Goal: Task Accomplishment & Management: Manage account settings

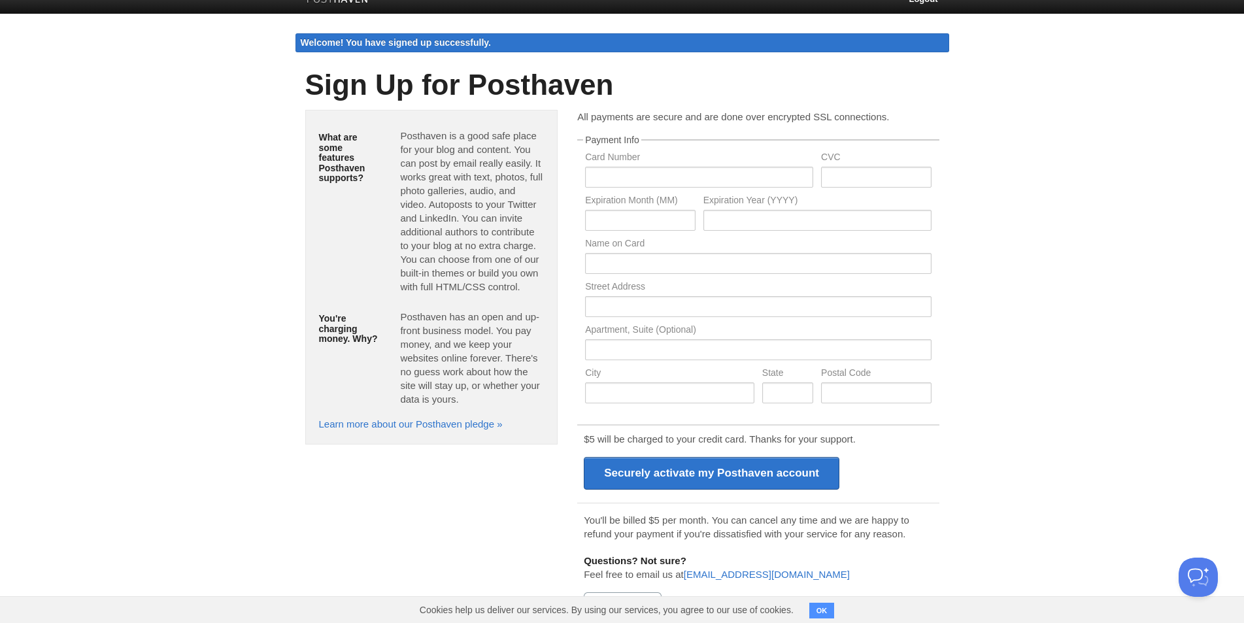
scroll to position [25, 0]
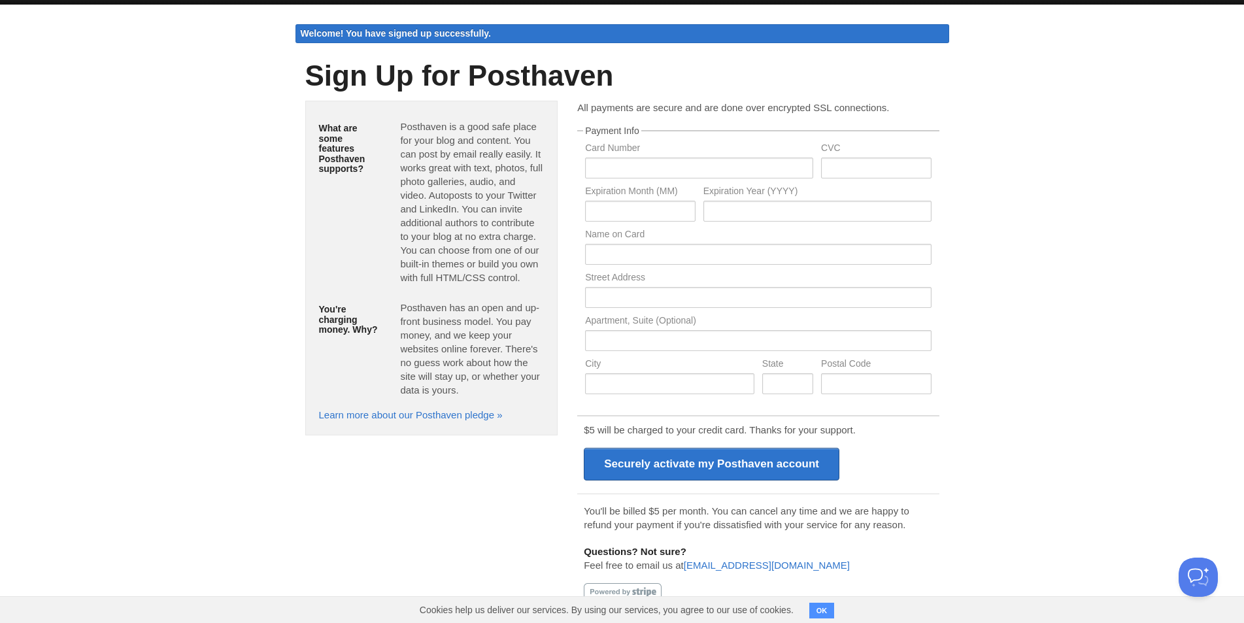
click at [827, 608] on button "OK" at bounding box center [821, 611] width 25 height 16
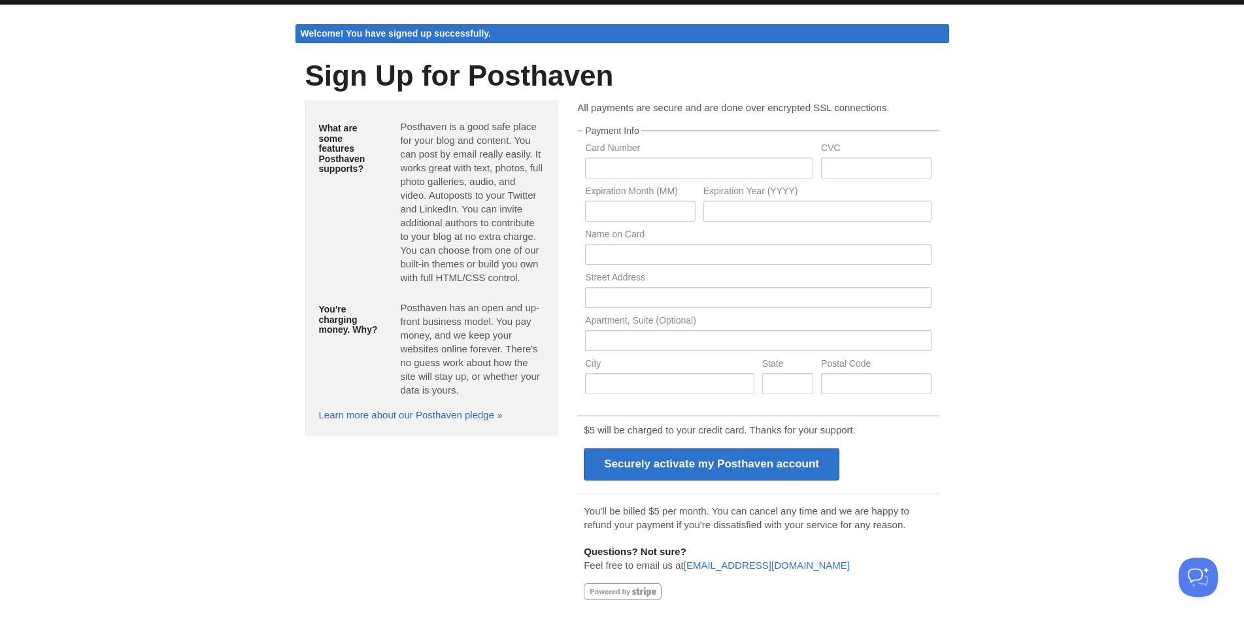
click at [416, 420] on link "Learn more about our Posthaven pledge »" at bounding box center [411, 414] width 184 height 11
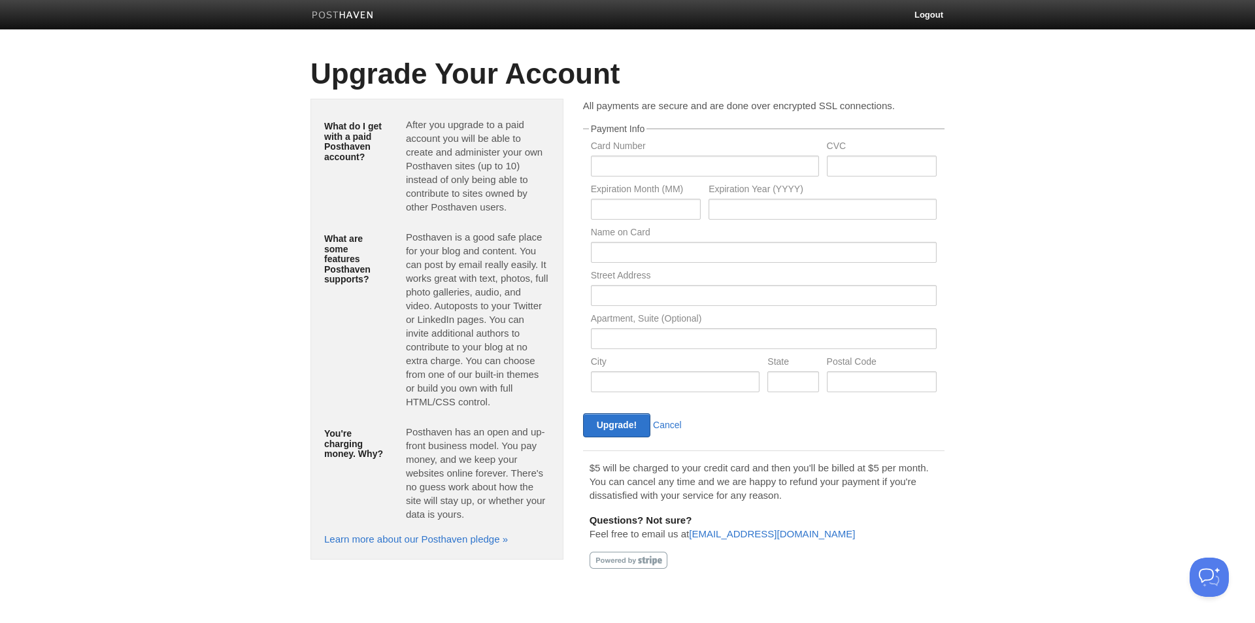
click at [362, 18] on img at bounding box center [343, 16] width 62 height 10
click at [656, 172] on input "text" at bounding box center [705, 166] width 228 height 21
click at [665, 212] on input "text" at bounding box center [646, 209] width 110 height 21
click at [664, 239] on label "Name on Card" at bounding box center [764, 233] width 346 height 12
click at [663, 243] on input "text" at bounding box center [764, 252] width 346 height 21
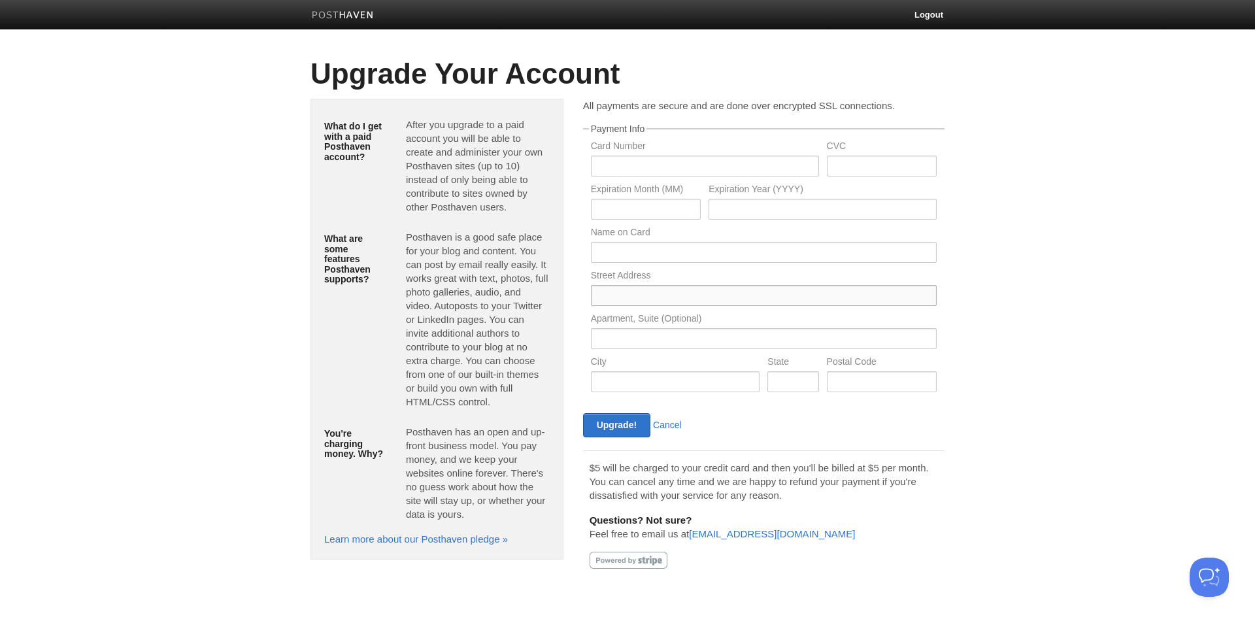
click at [655, 286] on input "text" at bounding box center [764, 295] width 346 height 21
click at [650, 336] on input "text" at bounding box center [764, 338] width 346 height 21
click at [632, 378] on input "text" at bounding box center [675, 381] width 169 height 21
click at [551, 440] on div "Posthaven has an open and up-front business model. You pay money, and we keep y…" at bounding box center [477, 476] width 163 height 112
click at [682, 424] on div "Upgrade! Cancel" at bounding box center [671, 425] width 185 height 24
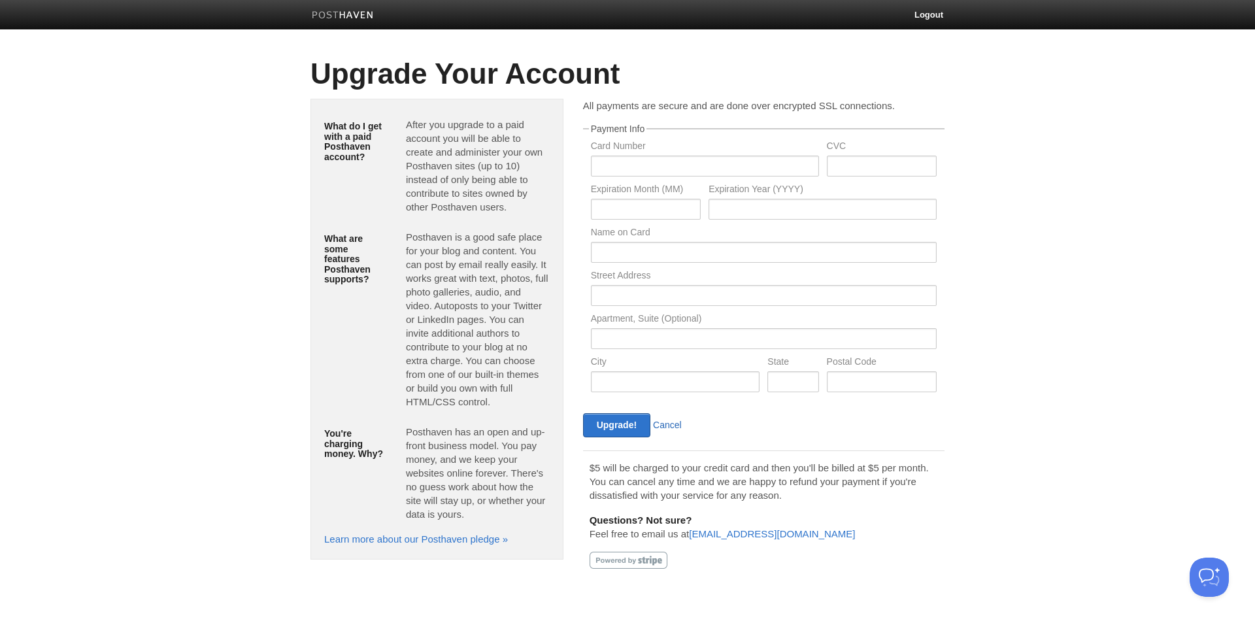
click at [655, 427] on link "Cancel" at bounding box center [667, 425] width 29 height 10
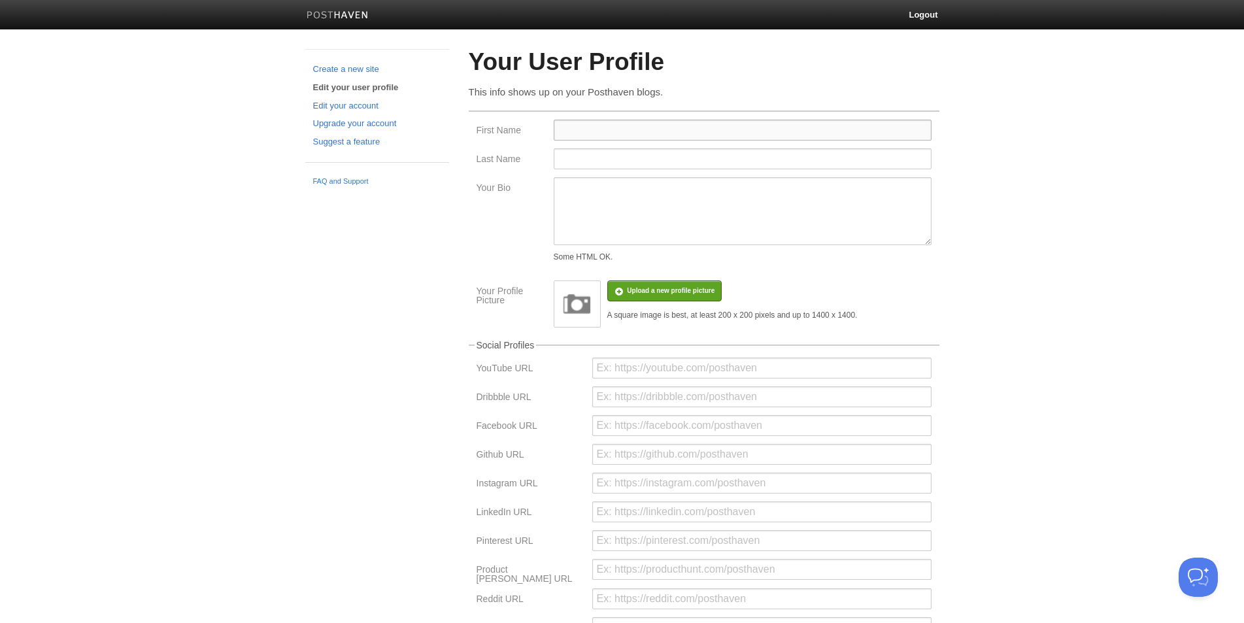
click at [585, 133] on input "First Name" at bounding box center [743, 130] width 378 height 21
type input "level up"
type input "limo"
click at [616, 210] on textarea "Your Bio" at bounding box center [743, 211] width 378 height 68
paste textarea "Level Up Limo is a premier provider of Chicago Limo Service, combining luxury, …"
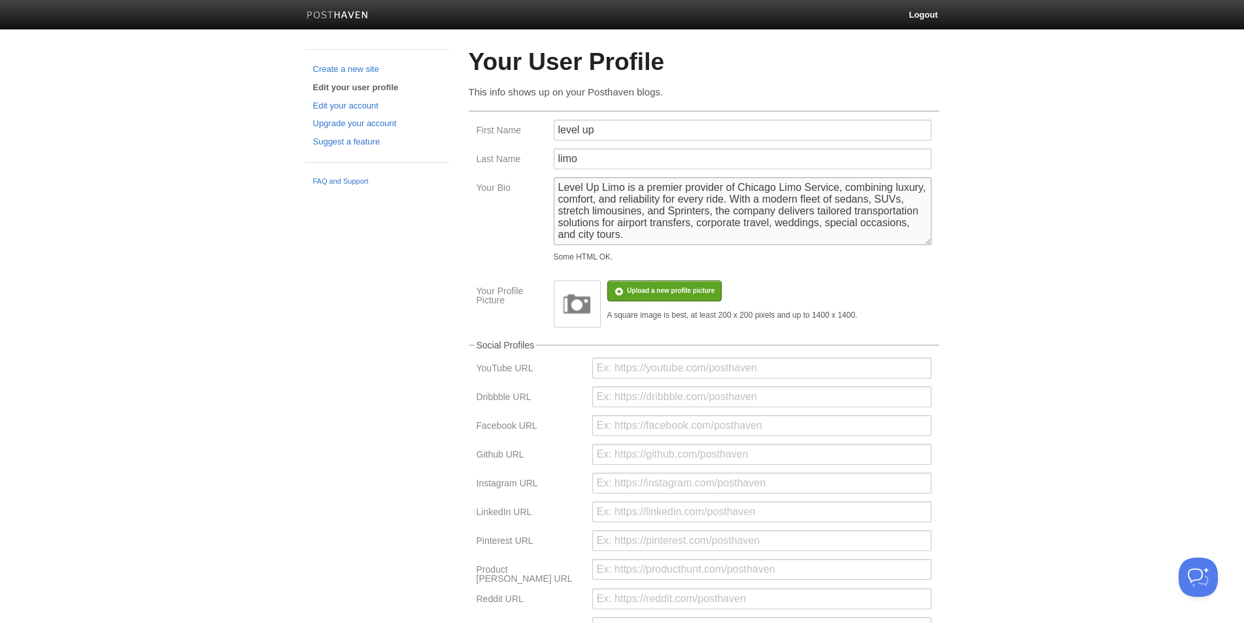
scroll to position [54, 0]
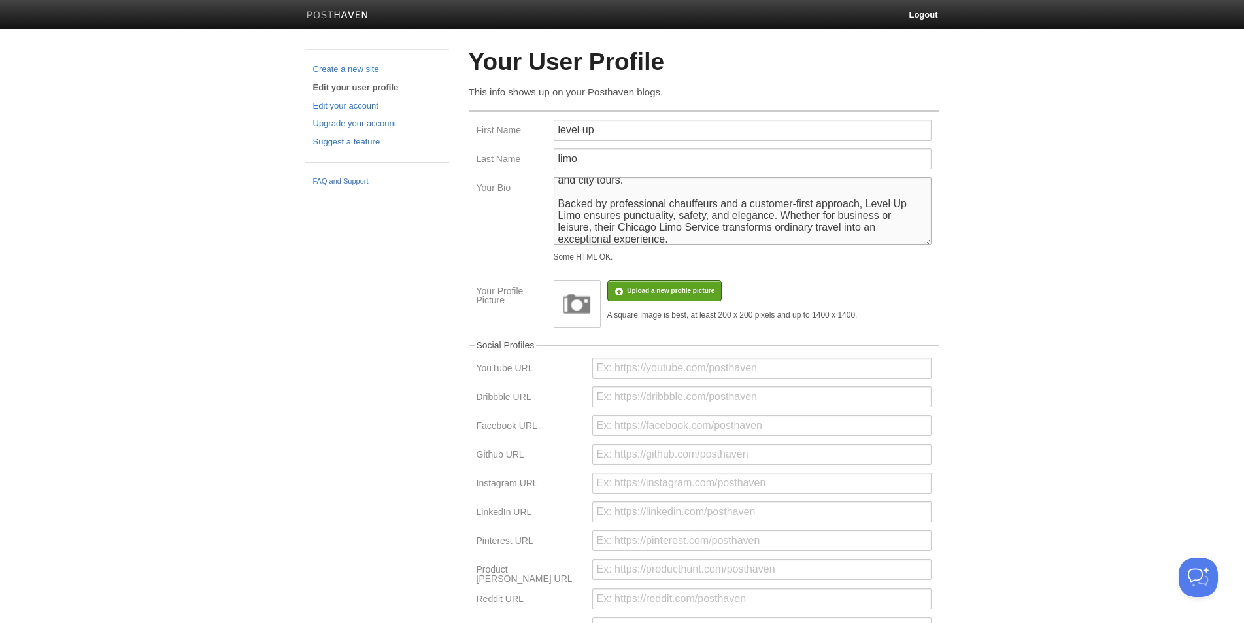
type textarea "Level Up Limo is a premier provider of Chicago Limo Service, combining luxury, …"
click at [584, 298] on img at bounding box center [576, 303] width 39 height 39
click at [636, 293] on input "file" at bounding box center [277, 297] width 989 height 67
click at [622, 365] on input "url" at bounding box center [761, 367] width 339 height 21
paste input "Level Up Limo is a premier provider of Chicago Limo Service, combining luxury, …"
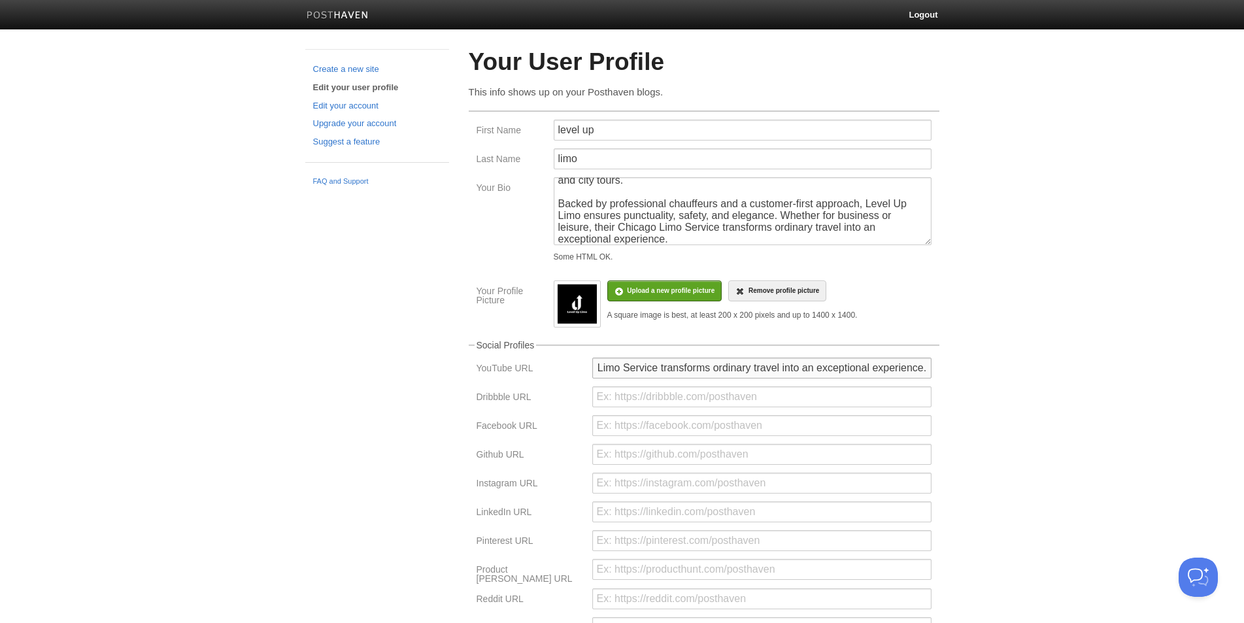
scroll to position [0, 0]
click at [616, 369] on input "Level Up Limo is a premier provider of Chicago Limo Service, combining luxury, …" at bounding box center [761, 367] width 339 height 21
paste input "[URL][DOMAIN_NAME]"
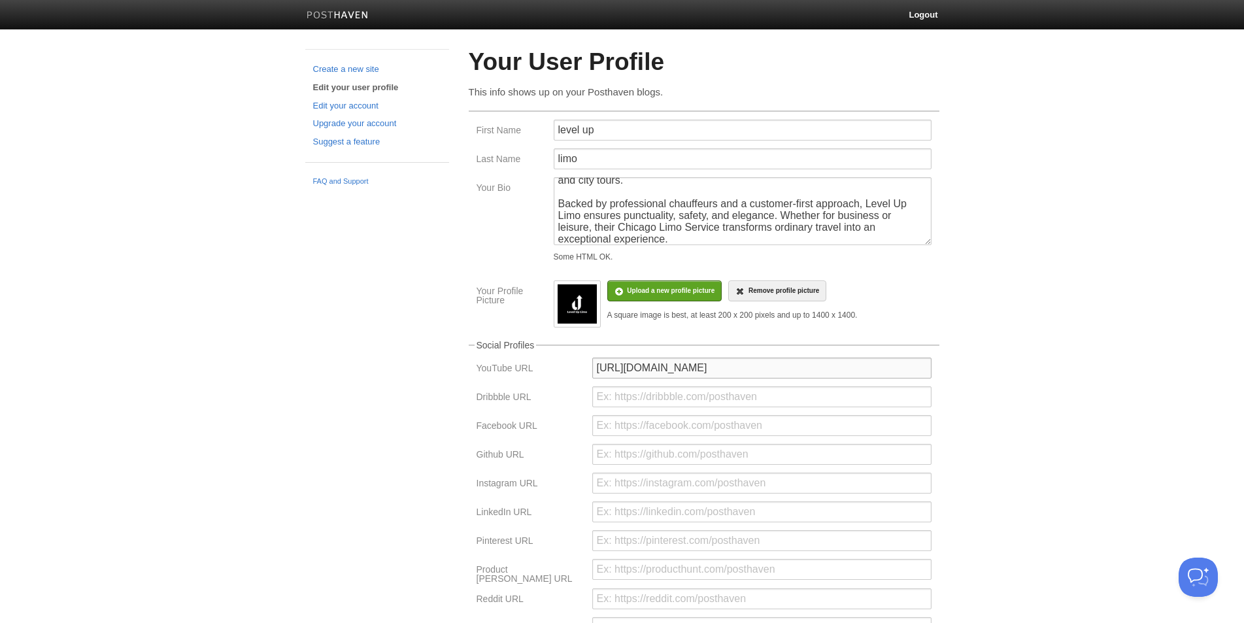
type input "[URL][DOMAIN_NAME]"
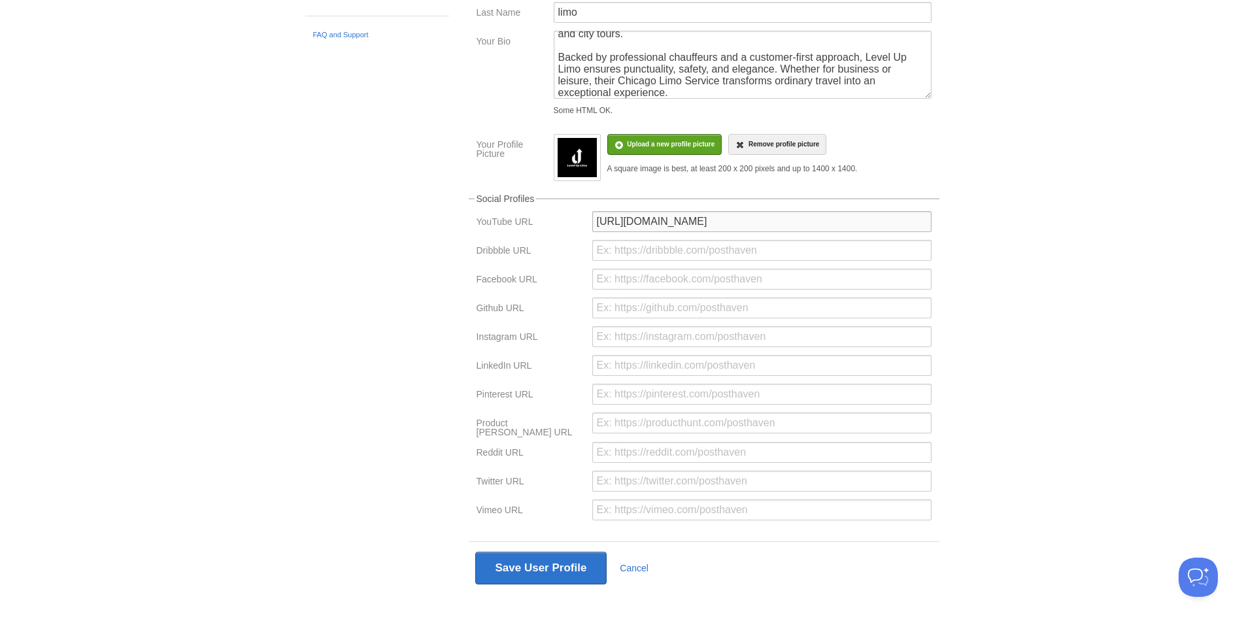
scroll to position [156, 0]
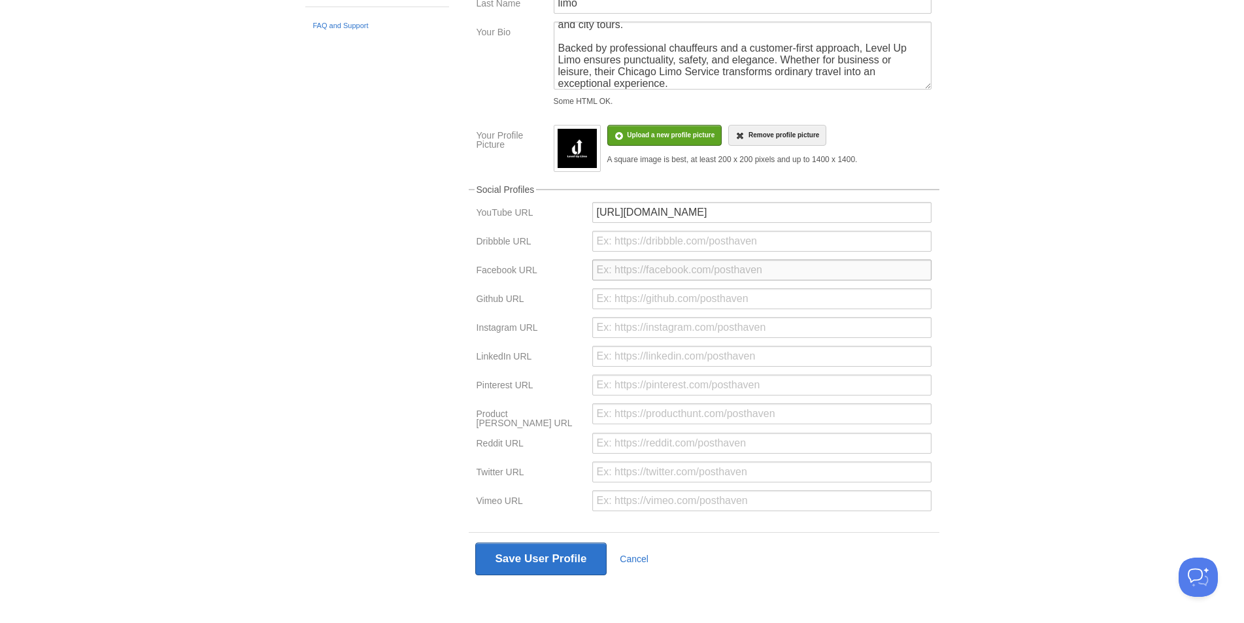
click at [633, 265] on input "url" at bounding box center [761, 269] width 339 height 21
click at [645, 269] on input "url" at bounding box center [761, 269] width 339 height 21
paste input "[URL][DOMAIN_NAME]"
type input "[URL][DOMAIN_NAME]"
click at [621, 324] on input "url" at bounding box center [761, 327] width 339 height 21
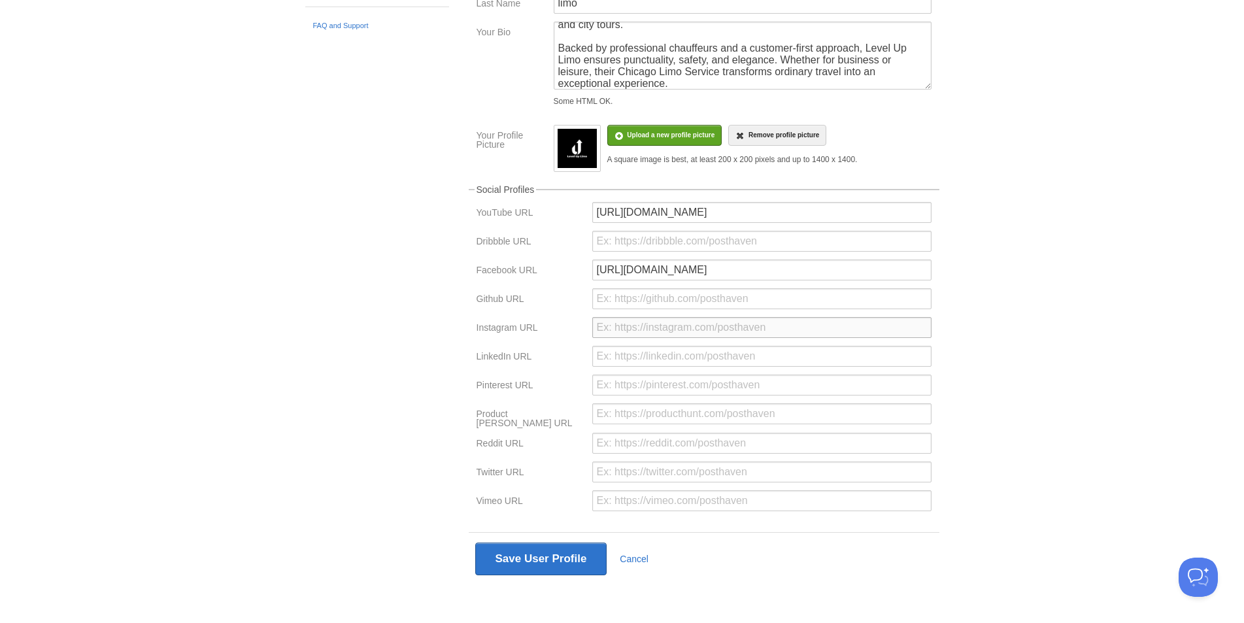
paste input "[URL][DOMAIN_NAME]"
type input "[URL][DOMAIN_NAME]"
click at [631, 412] on input "url" at bounding box center [761, 413] width 339 height 21
paste input "[URL][DOMAIN_NAME]"
type input "[URL][DOMAIN_NAME]"
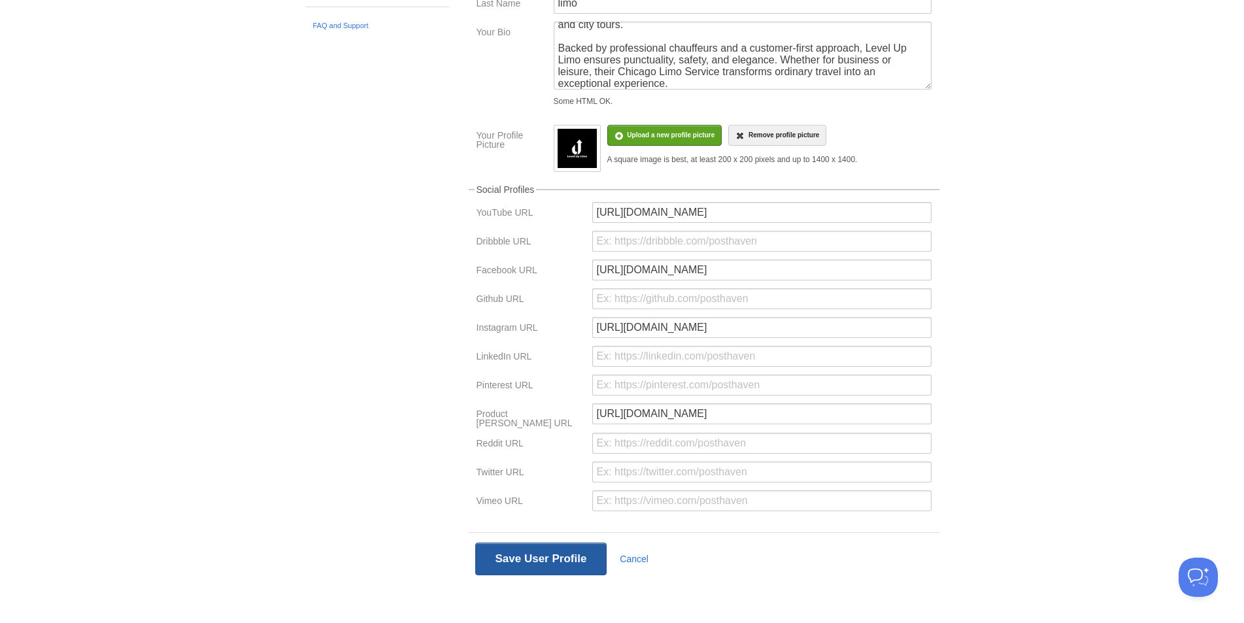
click at [514, 552] on button "Save User Profile" at bounding box center [541, 558] width 132 height 33
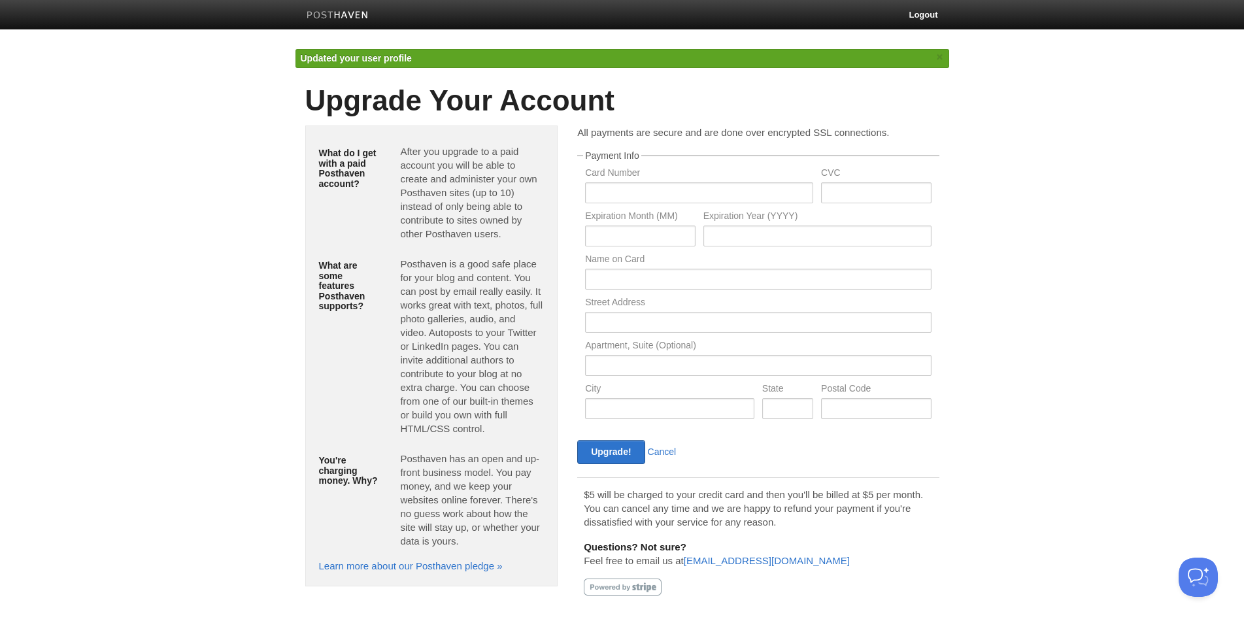
click at [457, 324] on p "Posthaven is a good safe place for your blog and content. You can post by email…" at bounding box center [472, 346] width 144 height 178
click at [476, 561] on link "Learn more about our Posthaven pledge »" at bounding box center [411, 565] width 184 height 11
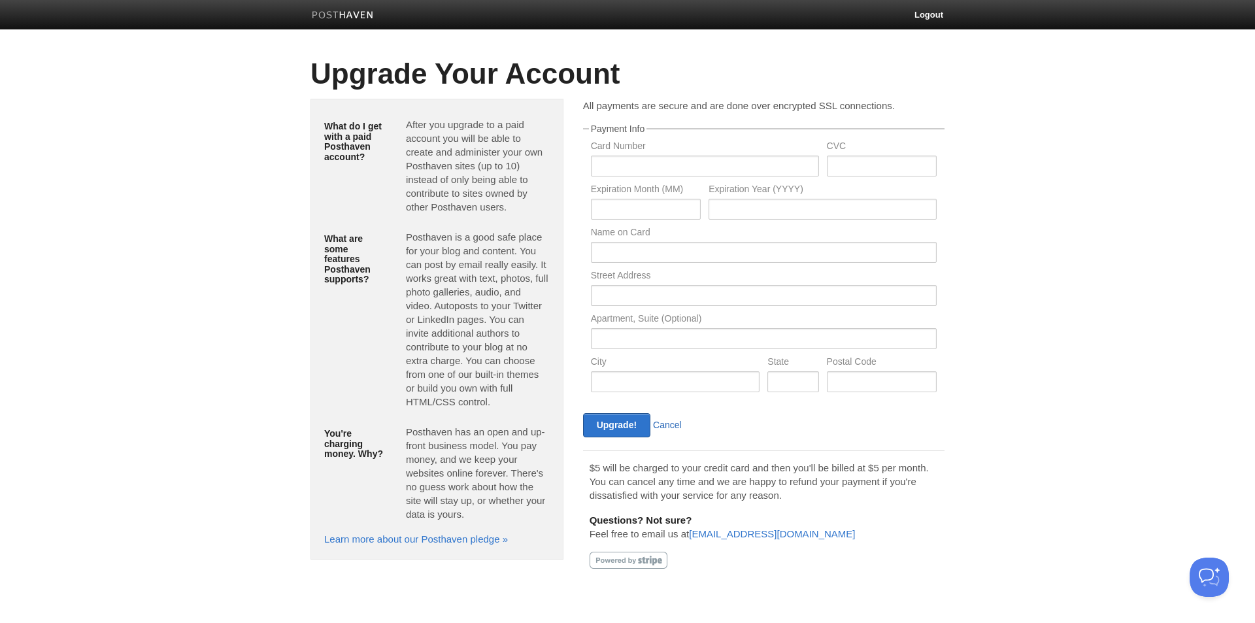
click at [673, 421] on link "Cancel" at bounding box center [667, 425] width 29 height 10
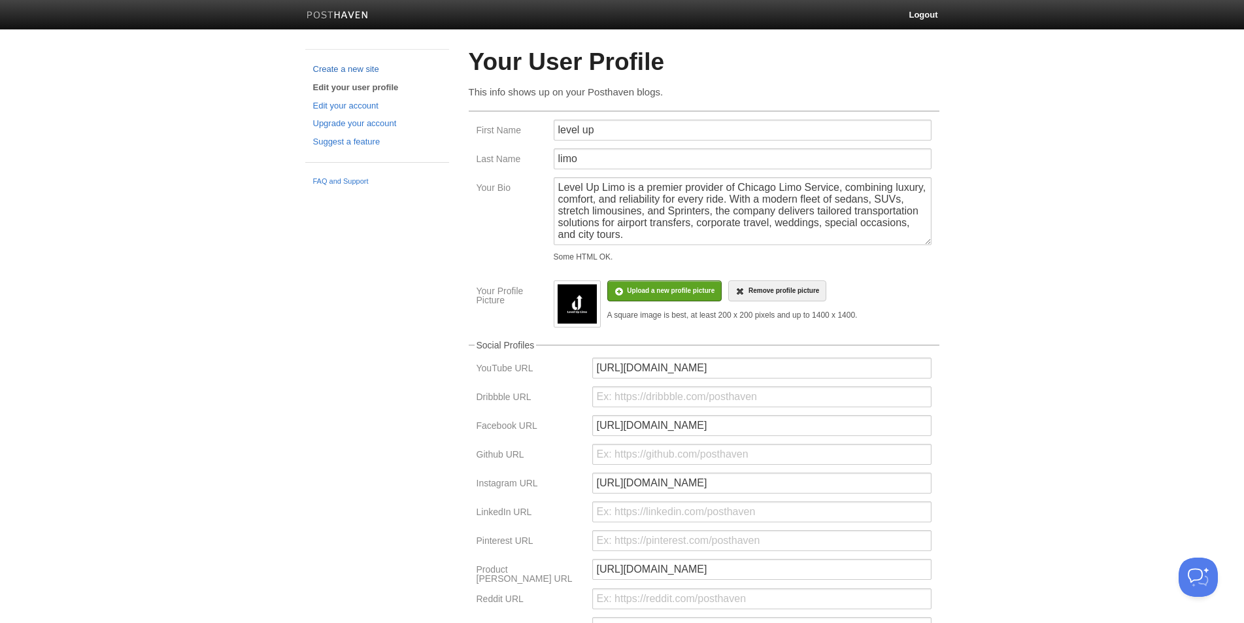
click at [361, 68] on link "Create a new site" at bounding box center [377, 70] width 128 height 14
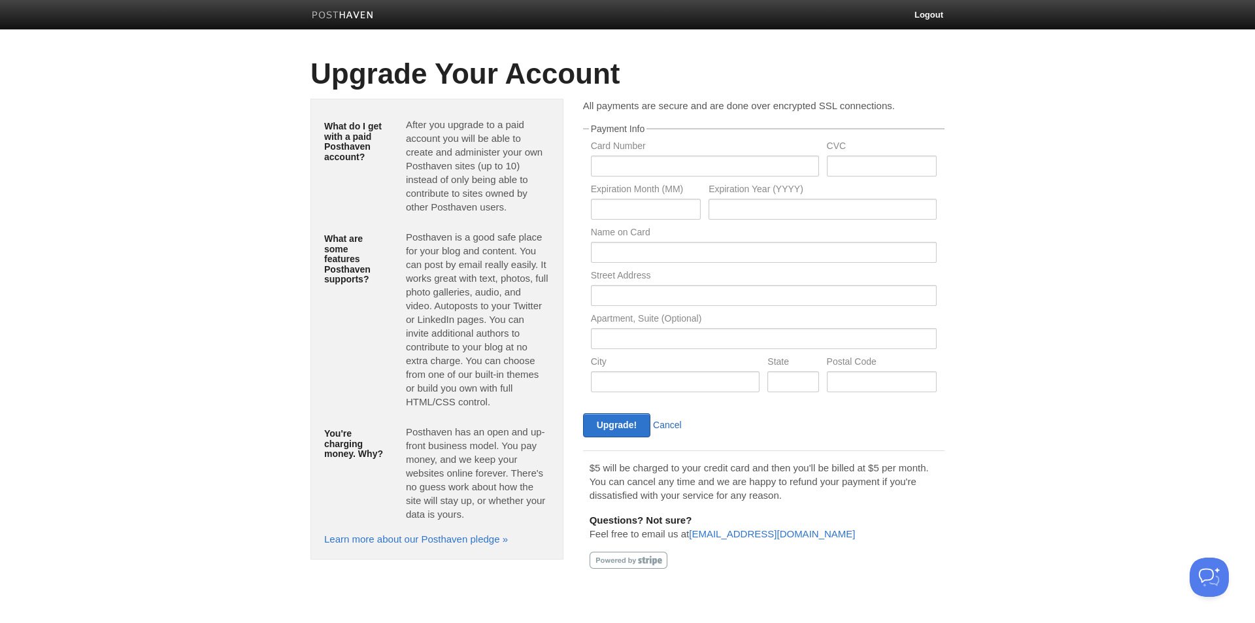
click at [678, 421] on link "Cancel" at bounding box center [667, 425] width 29 height 10
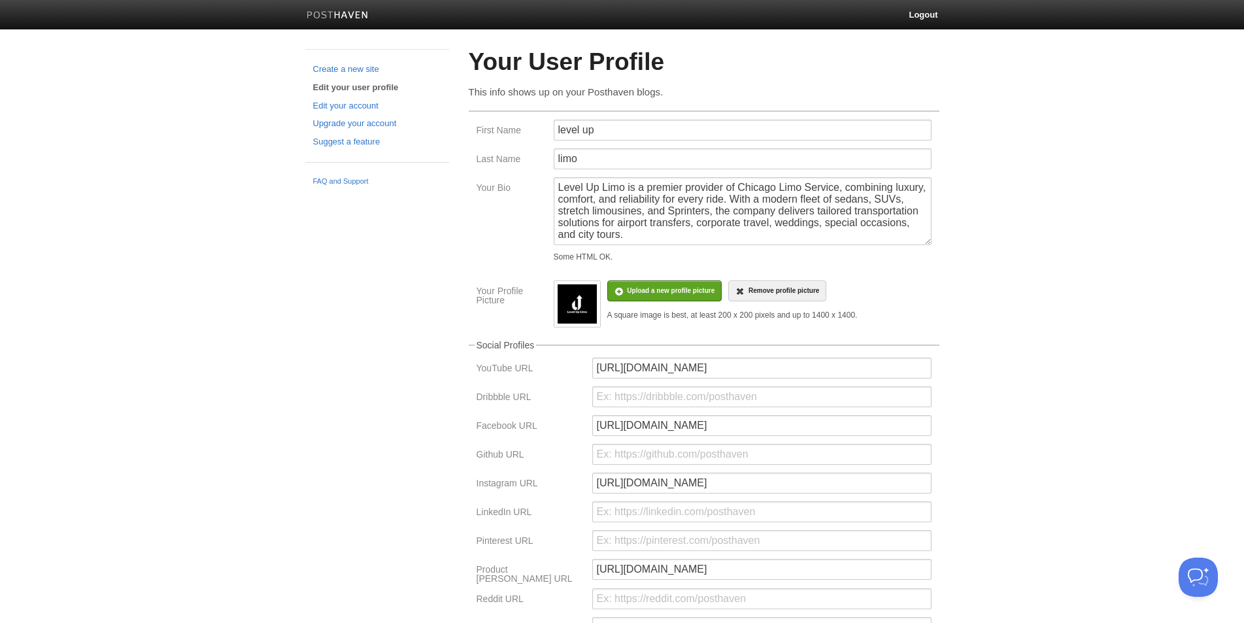
click at [531, 74] on h2 "Your User Profile" at bounding box center [704, 62] width 471 height 27
click at [1197, 571] on button "Open Beacon popover" at bounding box center [1195, 574] width 39 height 39
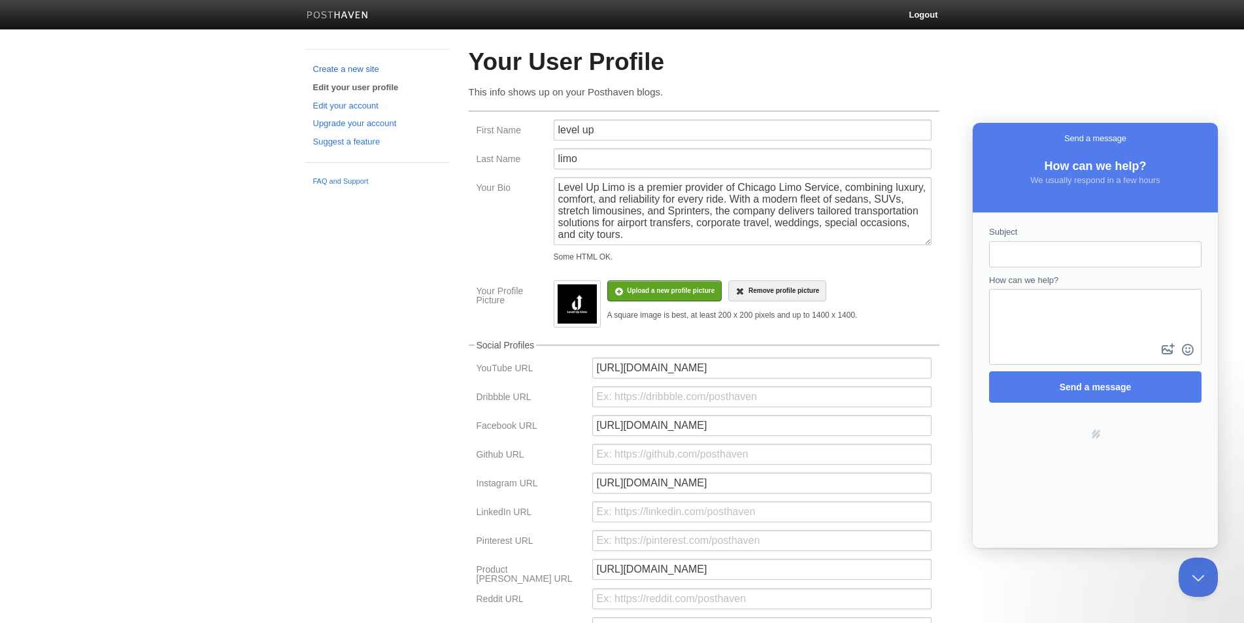
click at [357, 73] on link "Create a new site" at bounding box center [377, 70] width 128 height 14
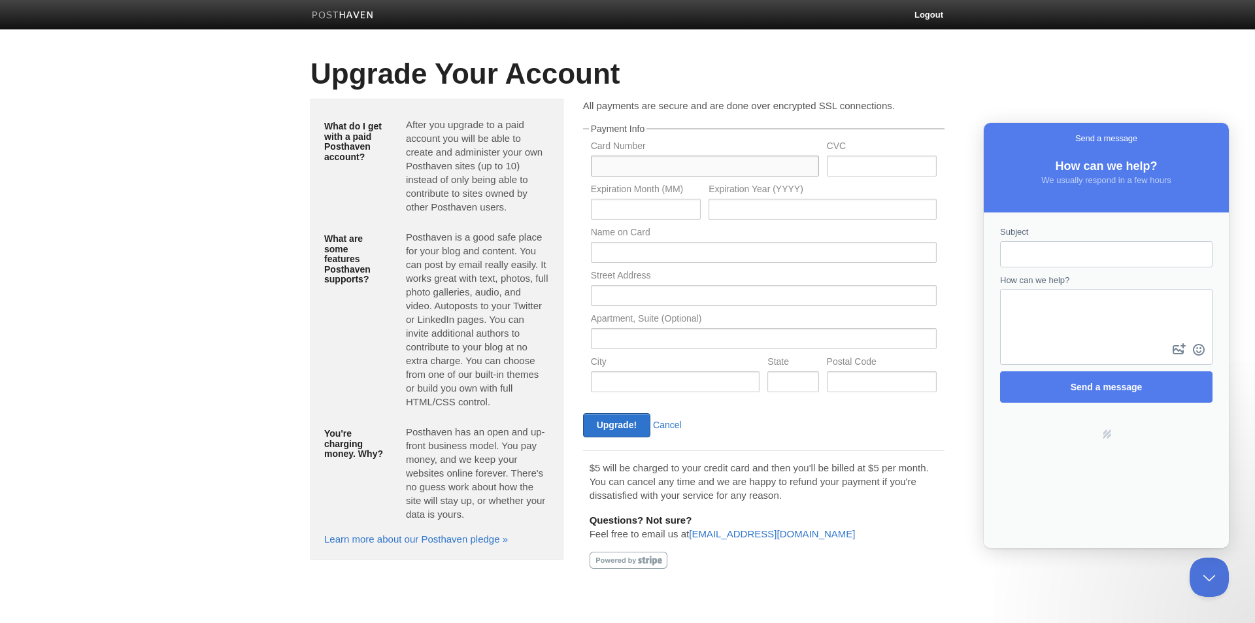
click at [661, 167] on input "text" at bounding box center [705, 166] width 228 height 21
click at [850, 168] on input "text" at bounding box center [882, 166] width 110 height 21
click at [808, 217] on input "text" at bounding box center [822, 209] width 228 height 21
click at [656, 210] on input "text" at bounding box center [646, 209] width 110 height 21
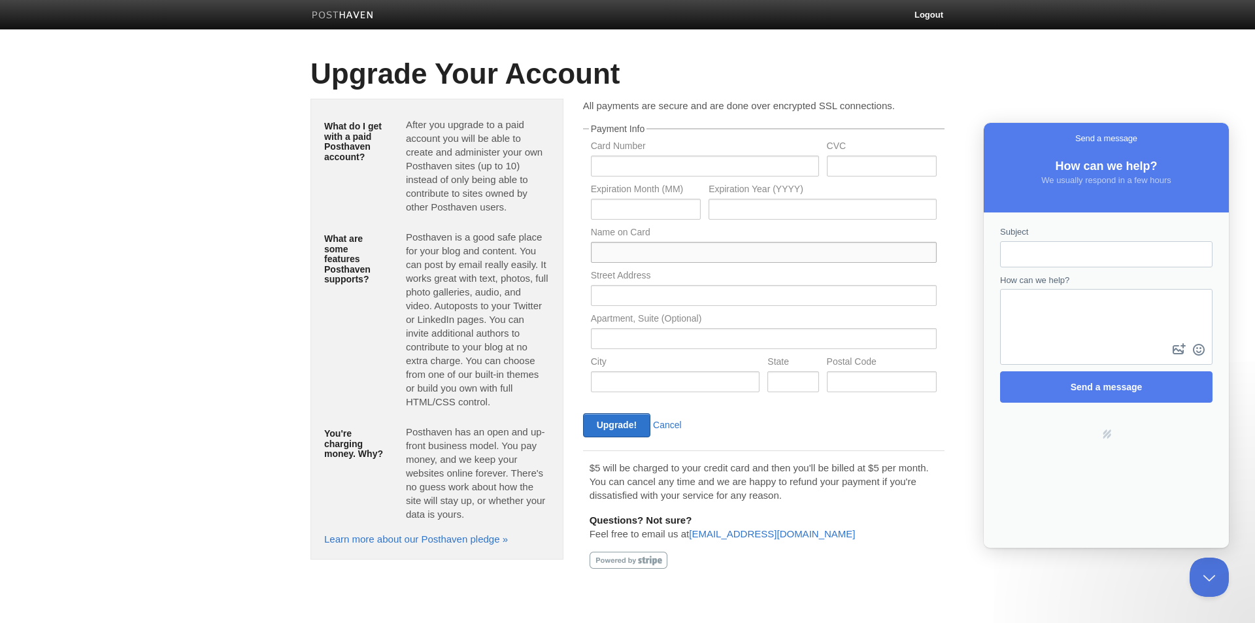
click at [642, 259] on input "text" at bounding box center [764, 252] width 346 height 21
click at [644, 307] on div "Street Address" at bounding box center [764, 292] width 354 height 43
click at [642, 374] on input "text" at bounding box center [675, 381] width 169 height 21
click at [868, 432] on div "Upgrade! Cancel" at bounding box center [763, 425] width 369 height 24
click at [331, 208] on div "What do I get with a paid Posthaven account? After you upgrade to a paid accoun…" at bounding box center [436, 265] width 245 height 307
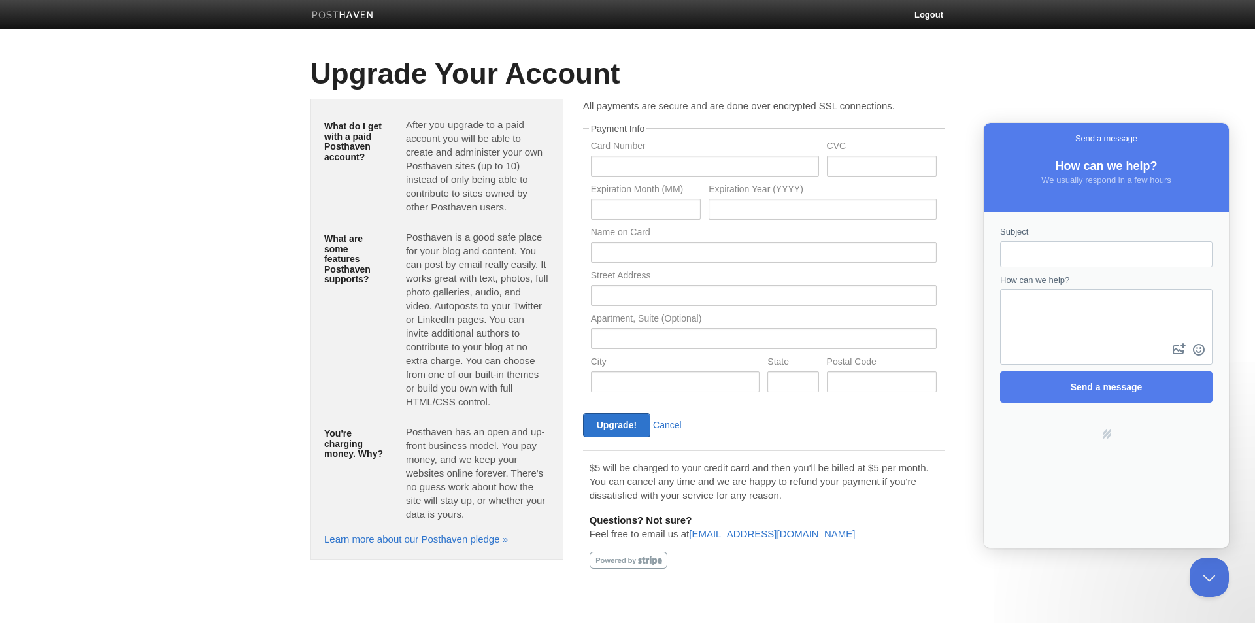
click at [329, 251] on h5 "What are some features Posthaven supports?" at bounding box center [355, 259] width 62 height 50
click at [346, 116] on div "What do I get with a paid Posthaven account?" at bounding box center [355, 141] width 82 height 59
click at [456, 129] on p "After you upgrade to a paid account you will be able to create and administer y…" at bounding box center [478, 166] width 144 height 96
click at [456, 252] on p "Posthaven is a good safe place for your blog and content. You can post by email…" at bounding box center [478, 319] width 144 height 178
click at [439, 429] on p "Posthaven has an open and up-front business model. You pay money, and we keep y…" at bounding box center [478, 473] width 144 height 96
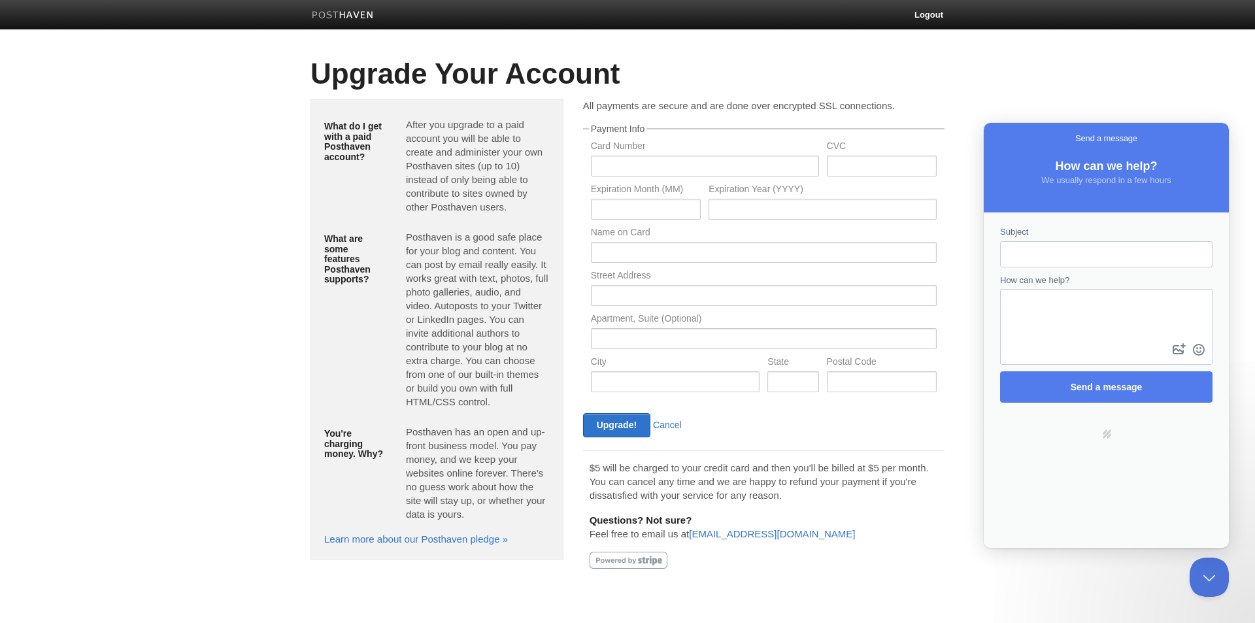
click at [314, 12] on img at bounding box center [343, 16] width 62 height 10
